Goal: Transaction & Acquisition: Purchase product/service

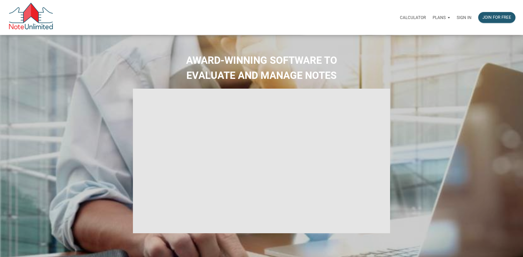
click at [462, 17] on p "Sign in" at bounding box center [463, 17] width 15 height 5
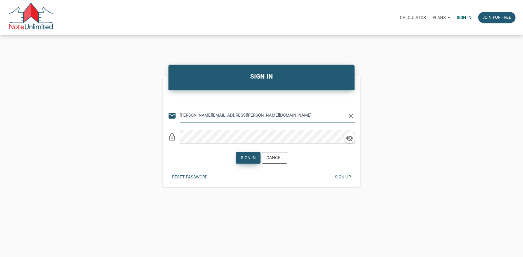
type input "[PERSON_NAME][EMAIL_ADDRESS][PERSON_NAME][DOMAIN_NAME]"
click at [243, 159] on div "Sign in" at bounding box center [248, 158] width 15 height 6
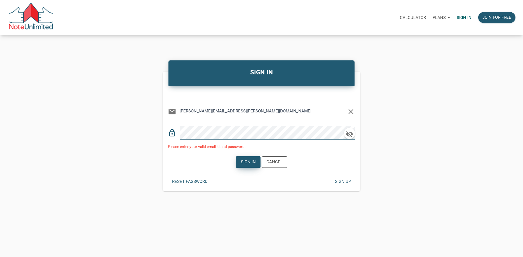
click at [249, 159] on div "Sign in" at bounding box center [248, 162] width 15 height 6
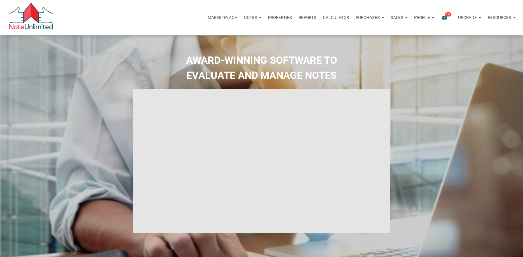
type input "Introduction to new features"
select select
click at [222, 18] on p "Marketplace" at bounding box center [218, 17] width 29 height 5
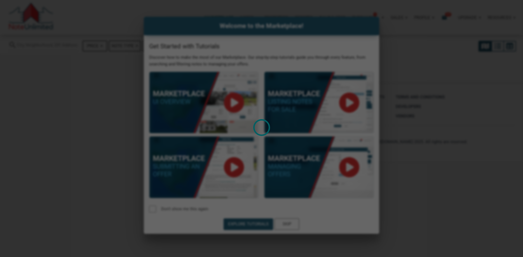
select select
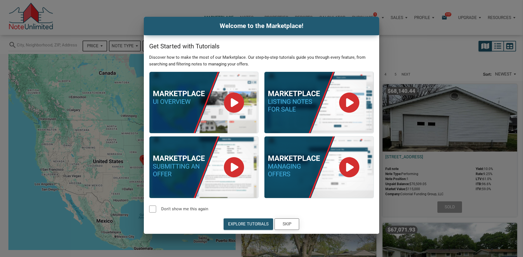
click at [292, 223] on div "Skip" at bounding box center [287, 224] width 24 height 11
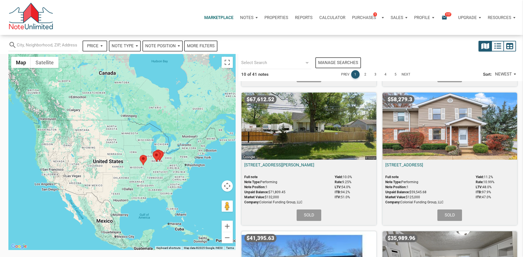
scroll to position [407, 0]
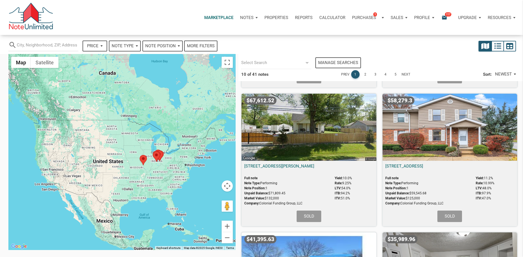
click at [177, 174] on div at bounding box center [121, 152] width 227 height 196
click at [140, 155] on area at bounding box center [140, 155] width 0 height 0
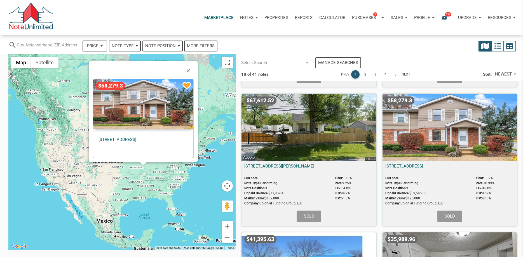
click at [143, 161] on div "$58,279.3 [STREET_ADDRESS]" at bounding box center [143, 111] width 109 height 101
click at [508, 72] on span "NEWEST" at bounding box center [503, 74] width 17 height 6
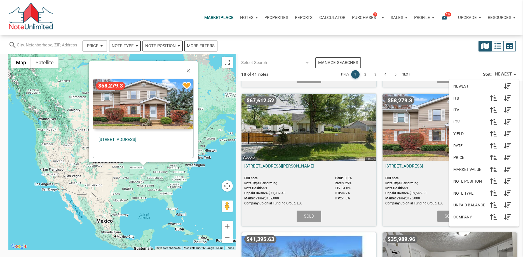
click at [456, 87] on span "NEWEST" at bounding box center [469, 86] width 32 height 5
click at [507, 86] on icon "button" at bounding box center [507, 86] width 7 height 6
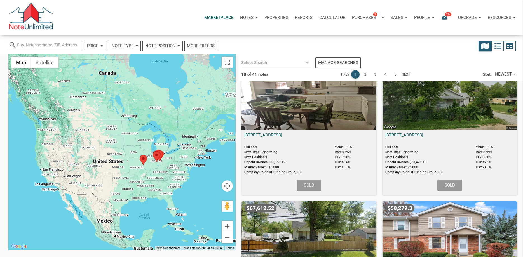
scroll to position [0, 0]
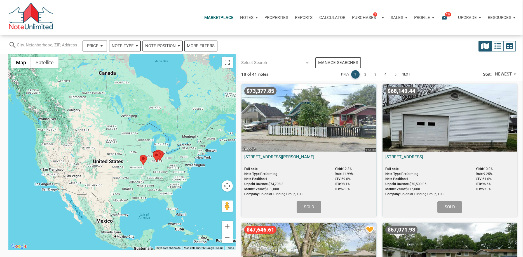
click at [199, 45] on div "More filters" at bounding box center [201, 46] width 28 height 6
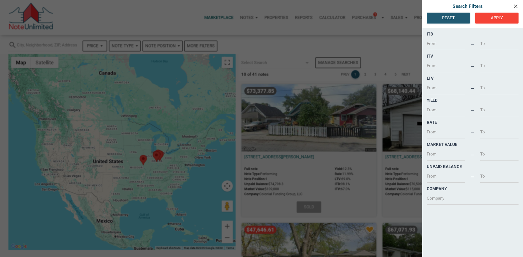
click at [306, 40] on div "Loading" at bounding box center [261, 128] width 523 height 257
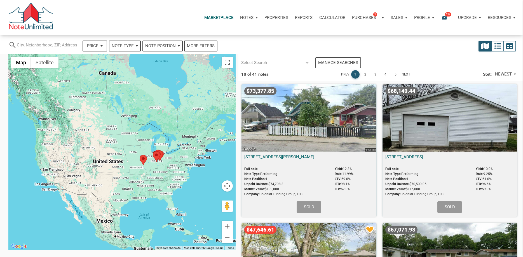
click at [390, 55] on div "Manage searches 10 of 41 notes Prev 1 2 3 4 5 Next Sort: NEWEST NEWEST ITB ITV …" at bounding box center [380, 67] width 284 height 27
click at [428, 18] on p "Profile" at bounding box center [422, 17] width 16 height 5
click at [391, 44] on link "Logout" at bounding box center [409, 43] width 53 height 11
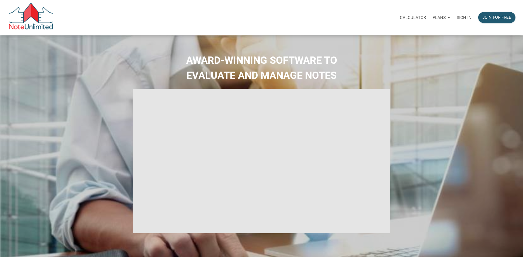
type input "Introduction to new features"
select select
